Goal: Find specific page/section: Find specific page/section

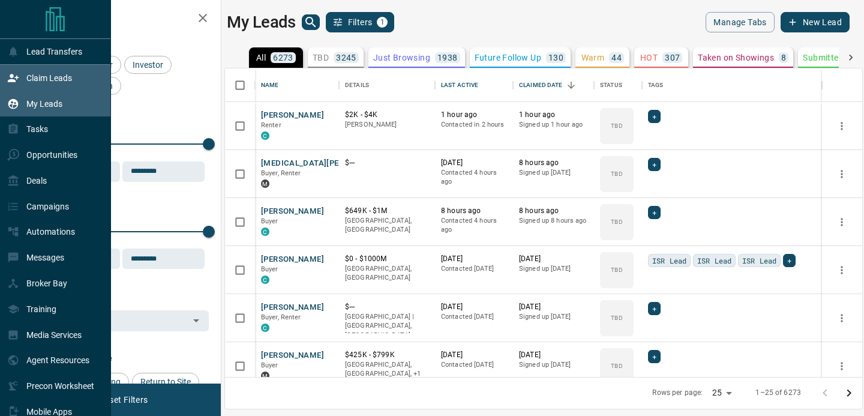
scroll to position [309, 637]
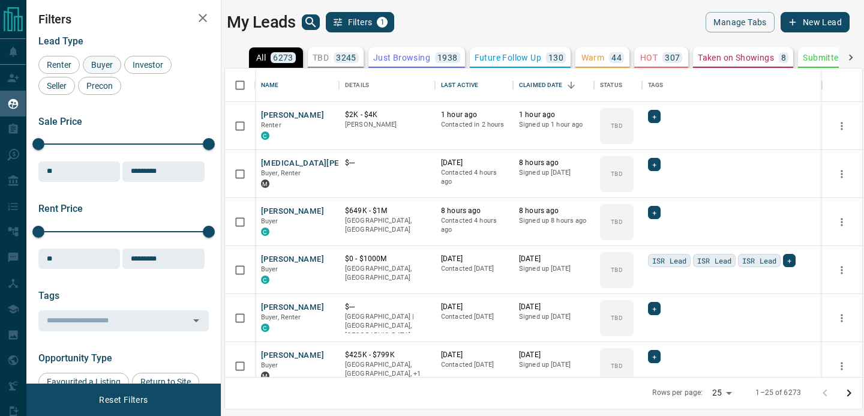
click at [64, 65] on span "Renter" at bounding box center [59, 65] width 33 height 10
click at [99, 68] on span "Buyer" at bounding box center [102, 65] width 30 height 10
click at [58, 83] on span "Seller" at bounding box center [57, 86] width 28 height 10
click at [61, 67] on span "Renter" at bounding box center [59, 65] width 33 height 10
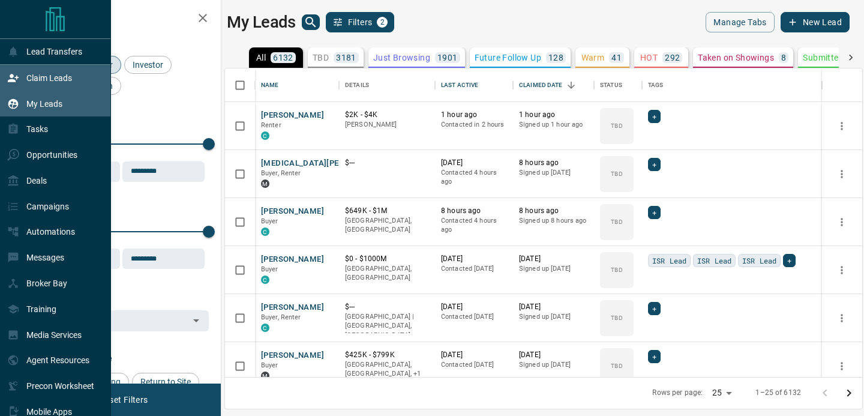
click at [13, 85] on div "Claim Leads" at bounding box center [39, 78] width 65 height 20
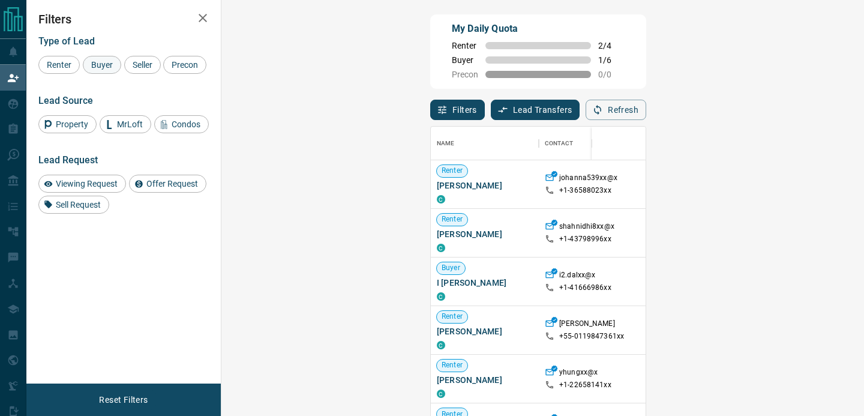
scroll to position [313, 617]
click at [106, 62] on span "Buyer" at bounding box center [102, 65] width 30 height 10
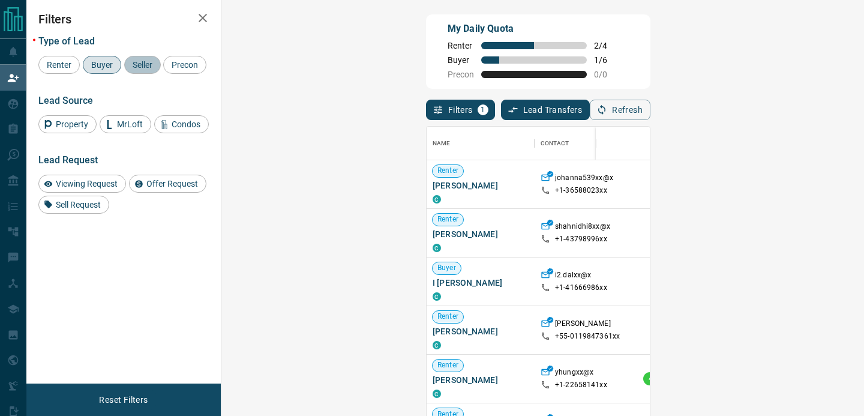
click at [145, 65] on span "Seller" at bounding box center [142, 65] width 28 height 10
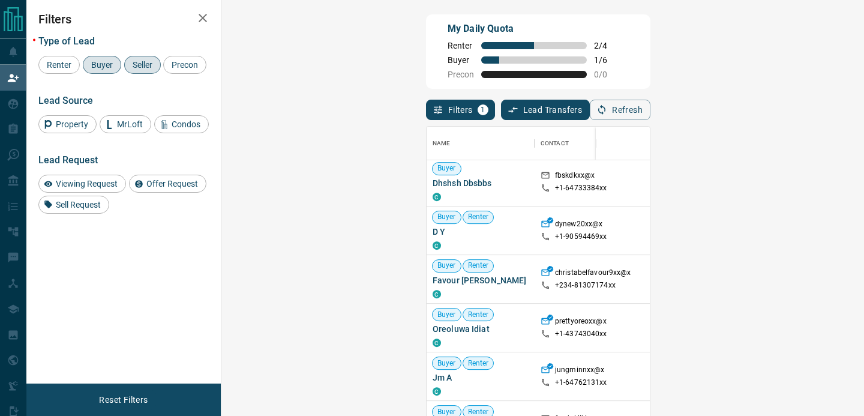
scroll to position [493, 0]
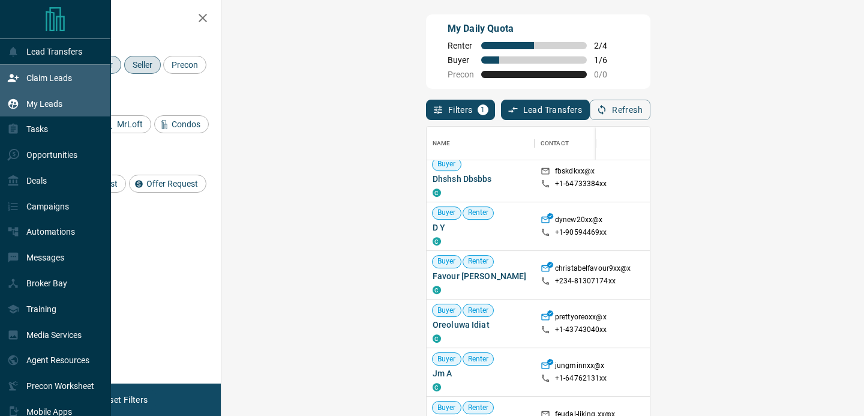
click at [33, 110] on div "My Leads" at bounding box center [34, 104] width 55 height 20
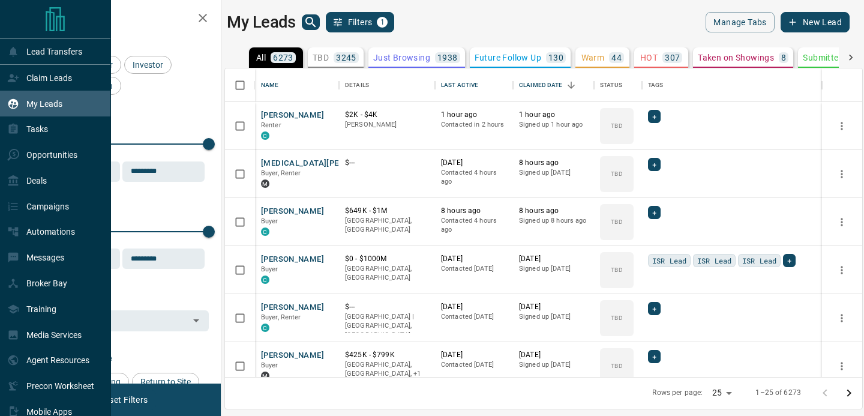
scroll to position [309, 637]
